Goal: Find specific page/section: Find specific page/section

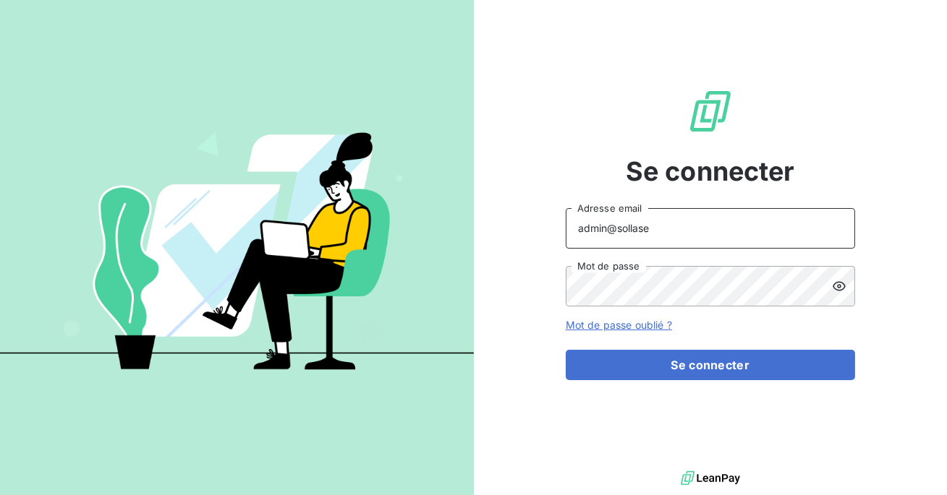
click at [658, 239] on input "admin@sollase" at bounding box center [710, 228] width 289 height 41
type input "admin@clicsystemes"
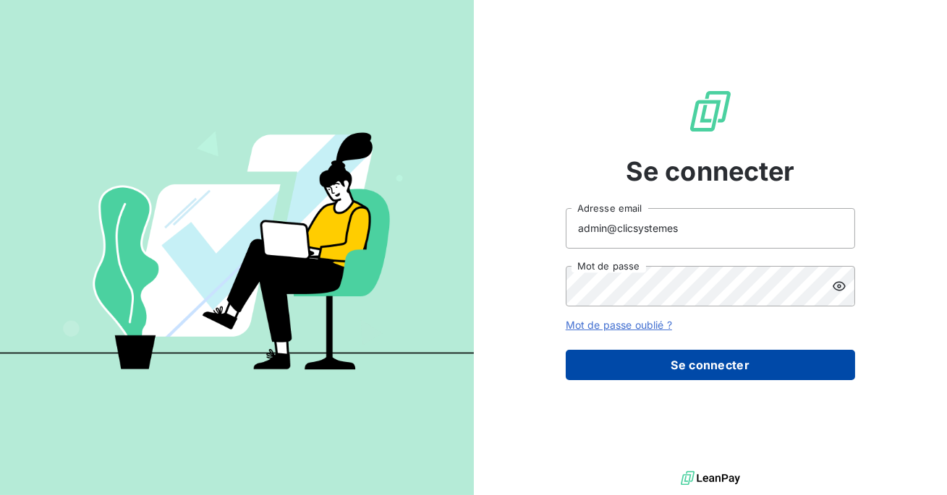
click at [662, 373] on button "Se connecter" at bounding box center [710, 365] width 289 height 30
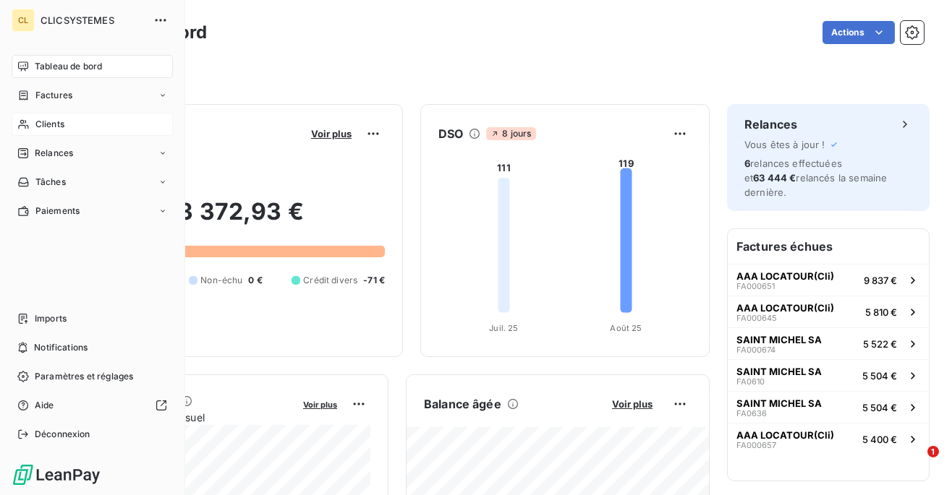
click at [54, 127] on span "Clients" at bounding box center [49, 124] width 29 height 13
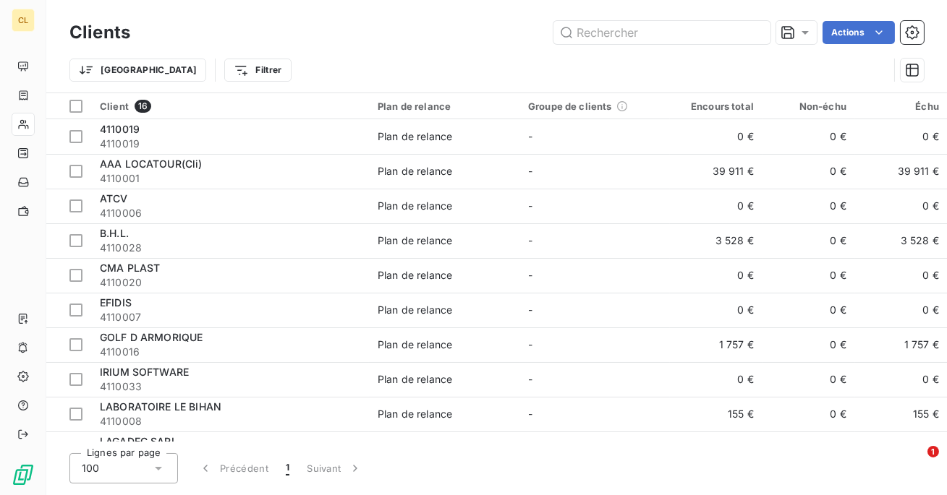
type input "A"
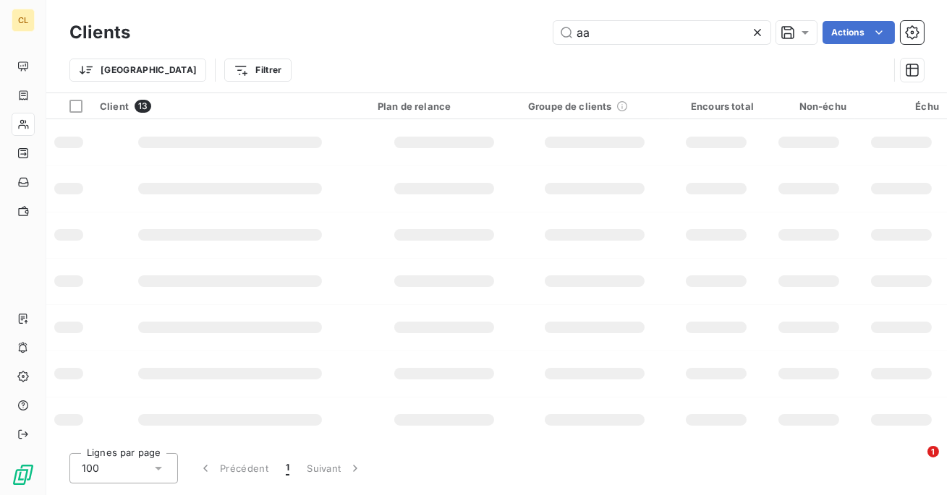
type input "aaa"
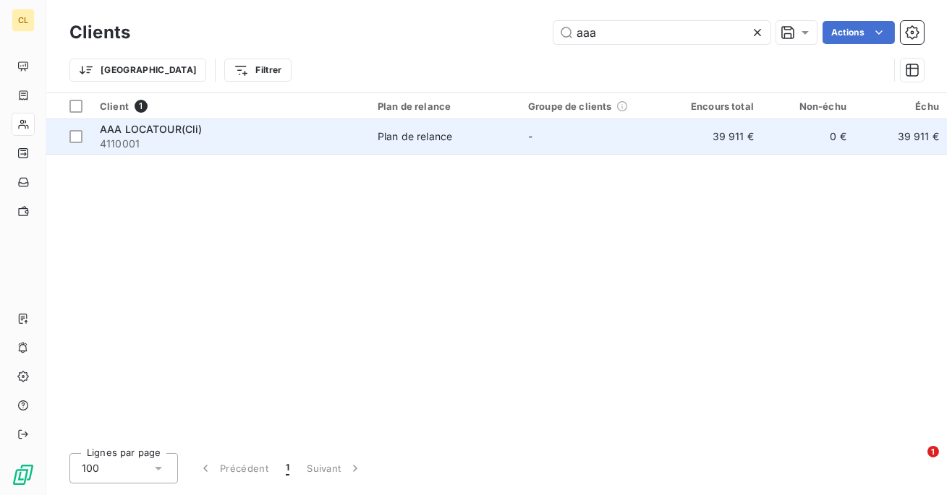
click at [218, 129] on div "AAA LOCATOUR(Cli)" at bounding box center [230, 129] width 260 height 14
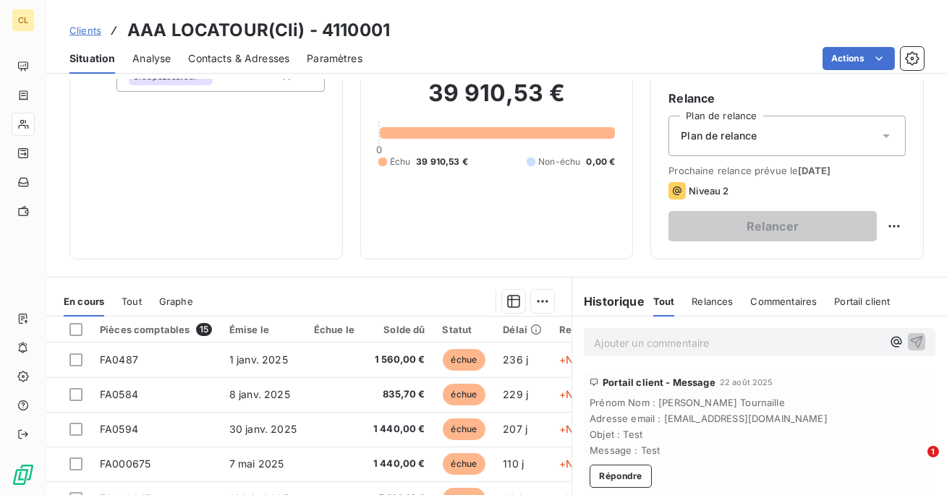
scroll to position [260, 0]
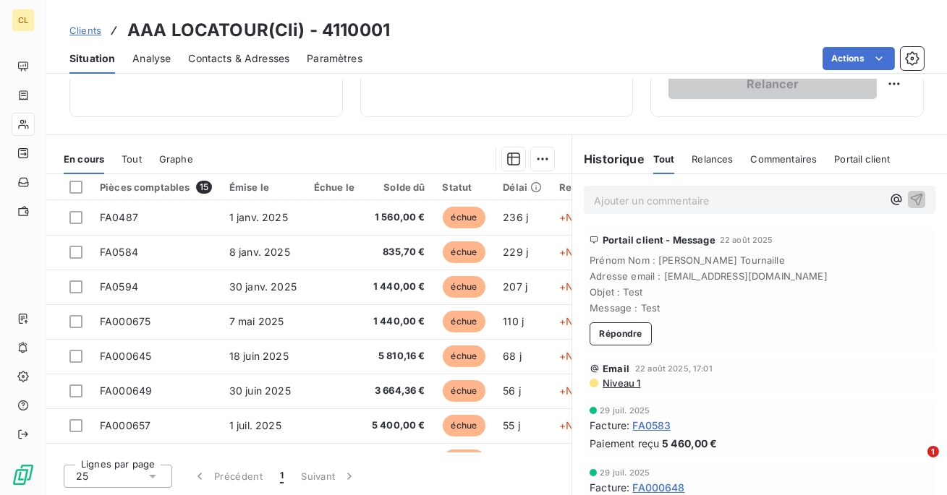
click at [132, 160] on span "Tout" at bounding box center [132, 159] width 20 height 12
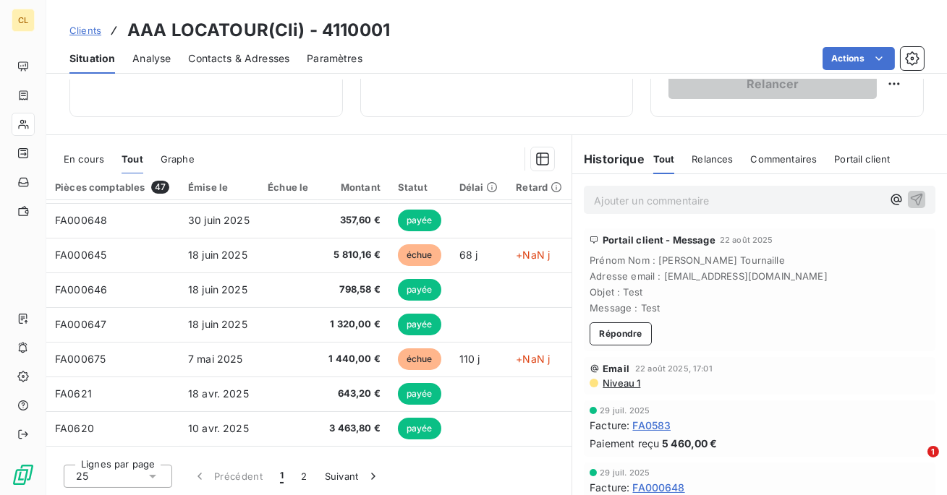
scroll to position [616, 0]
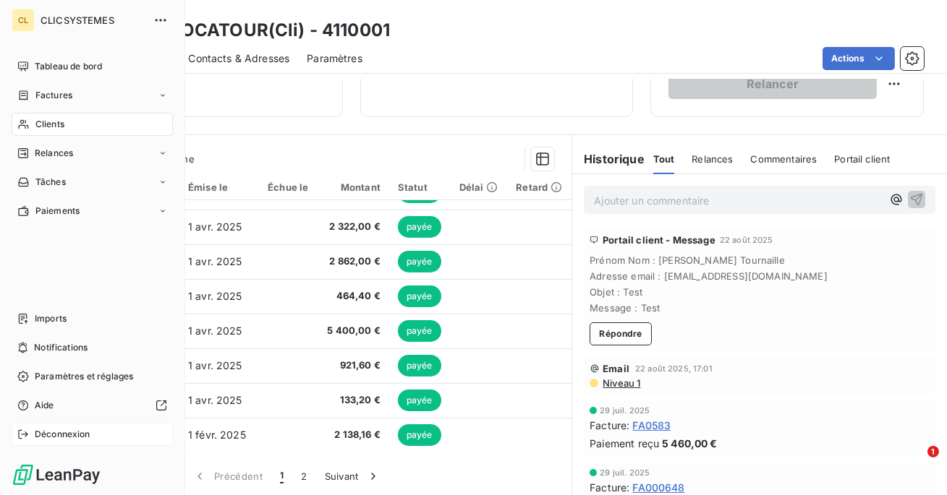
click at [30, 426] on div "Déconnexion" at bounding box center [92, 434] width 161 height 23
